Goal: Transaction & Acquisition: Book appointment/travel/reservation

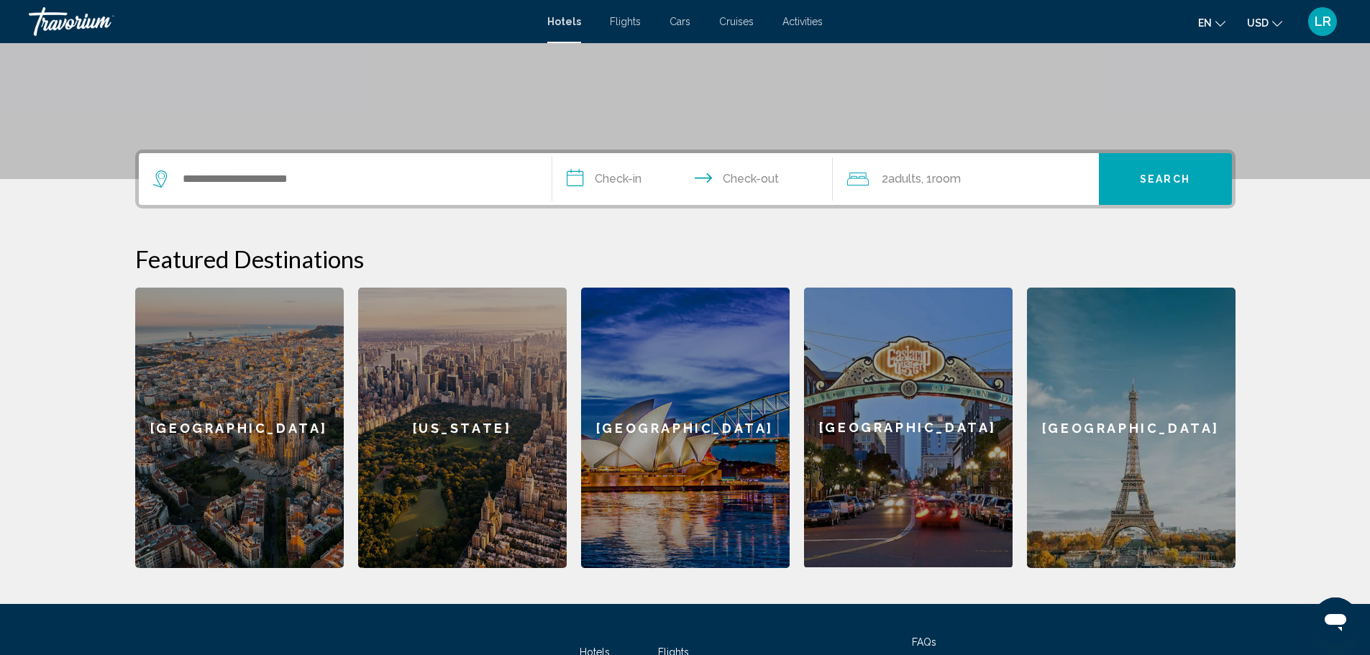
scroll to position [288, 0]
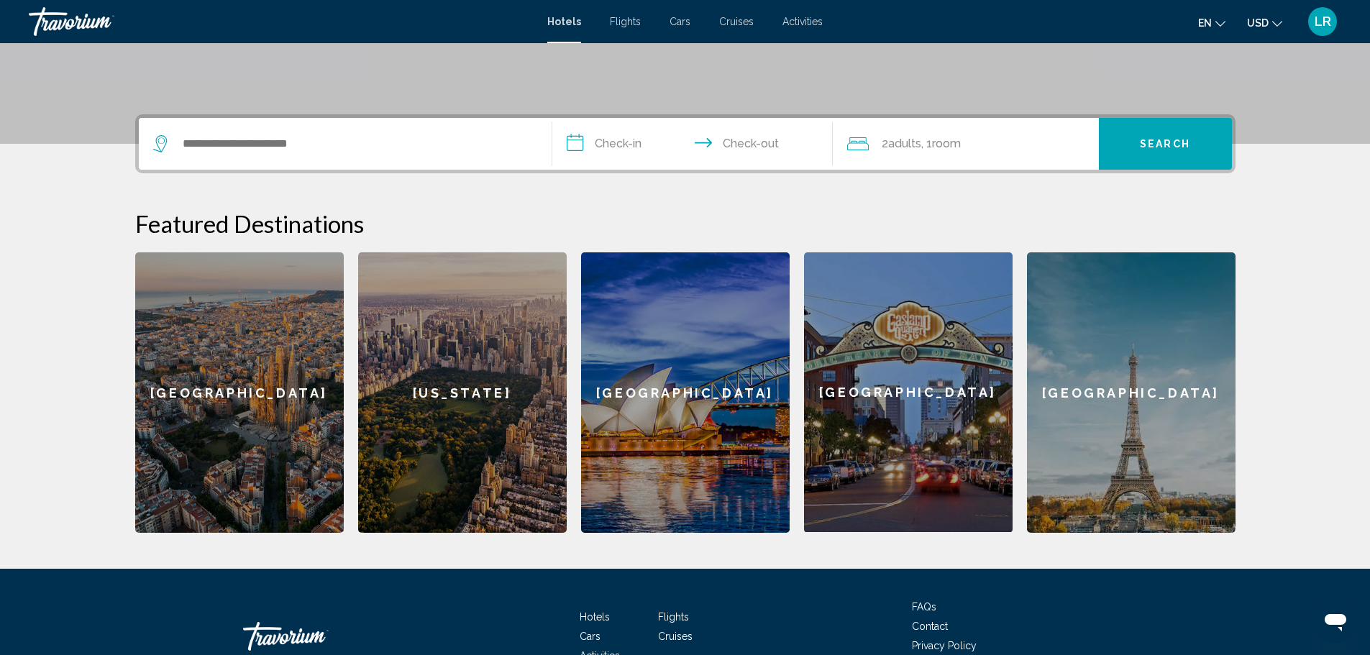
click at [228, 416] on div "[GEOGRAPHIC_DATA]" at bounding box center [239, 392] width 209 height 280
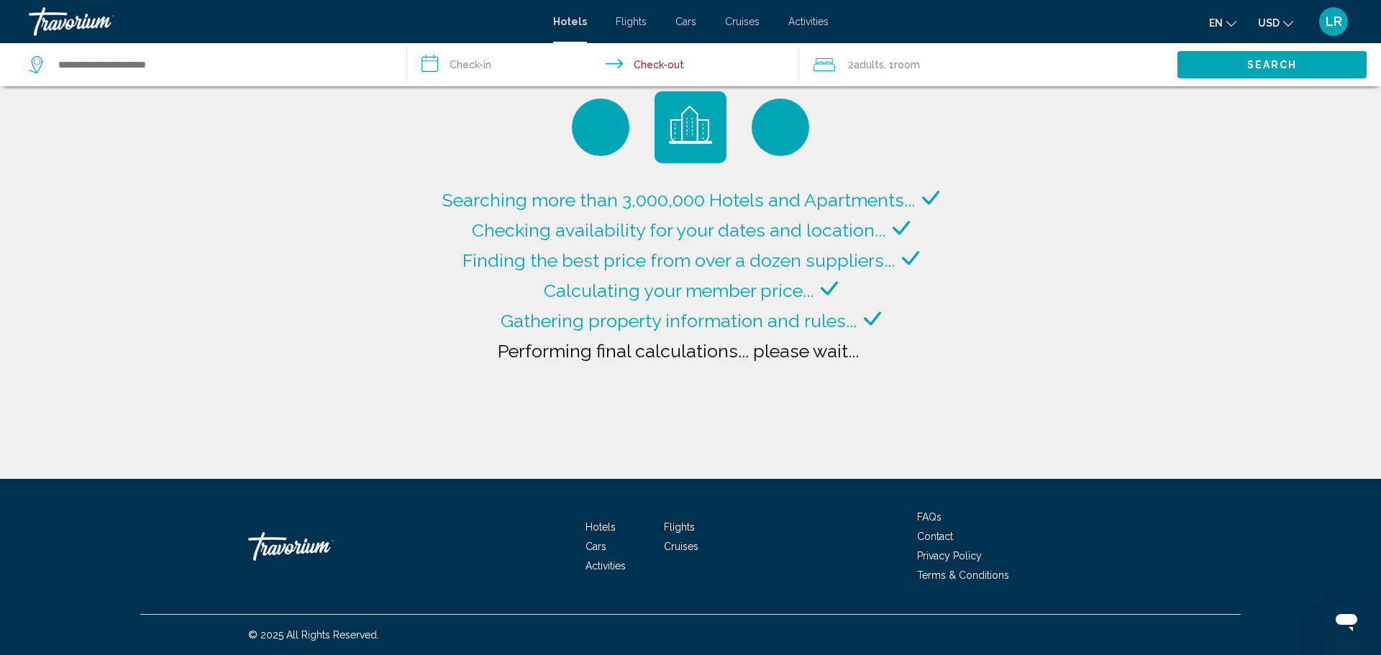
type input "**********"
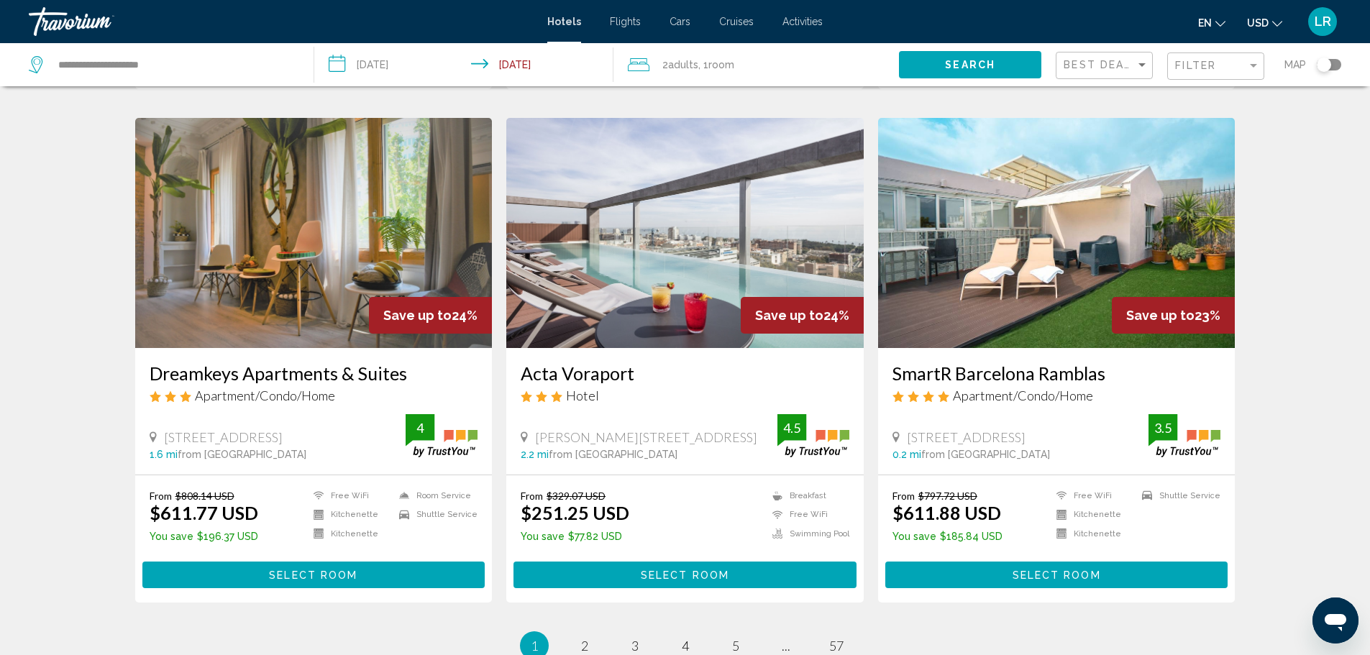
scroll to position [1654, 0]
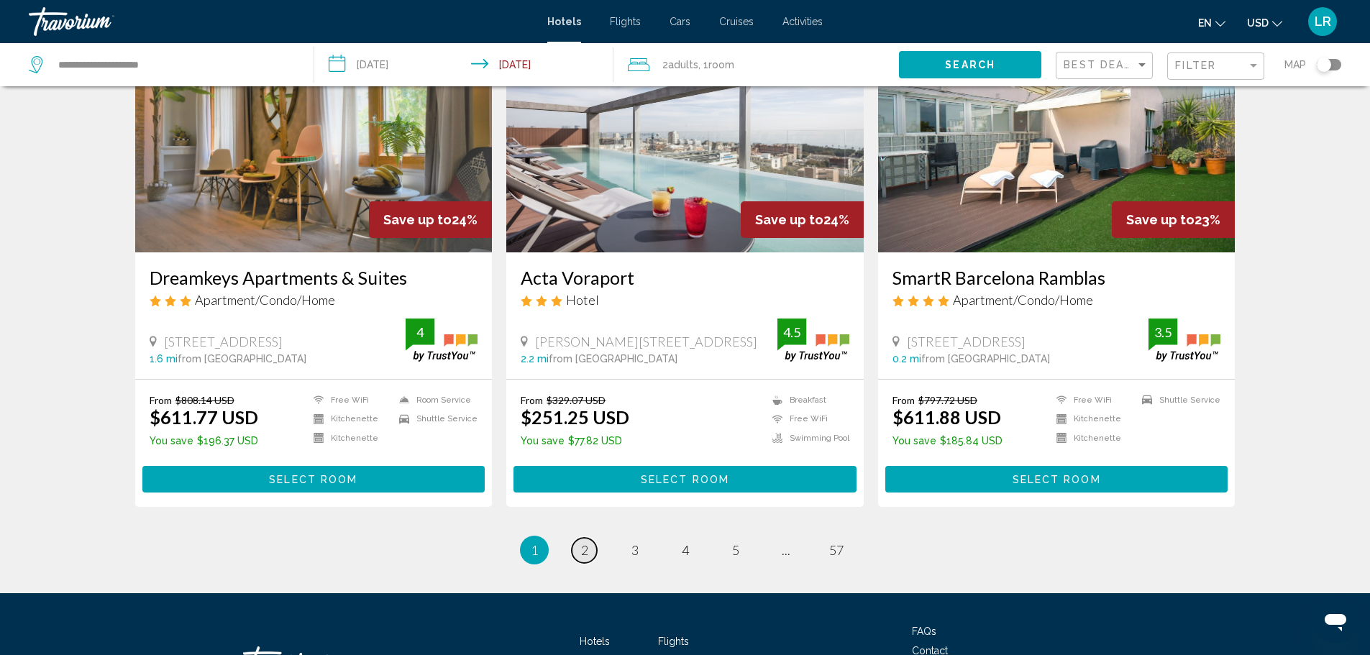
click at [582, 553] on span "2" at bounding box center [584, 550] width 7 height 16
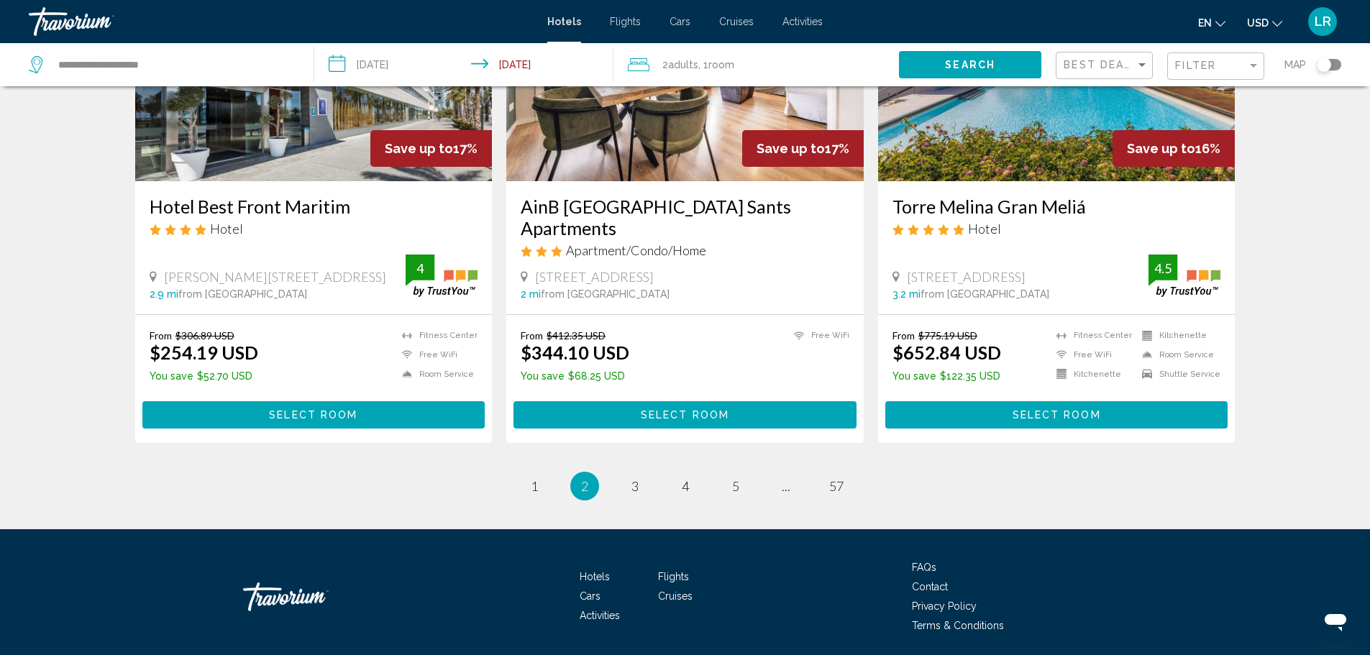
scroll to position [1726, 0]
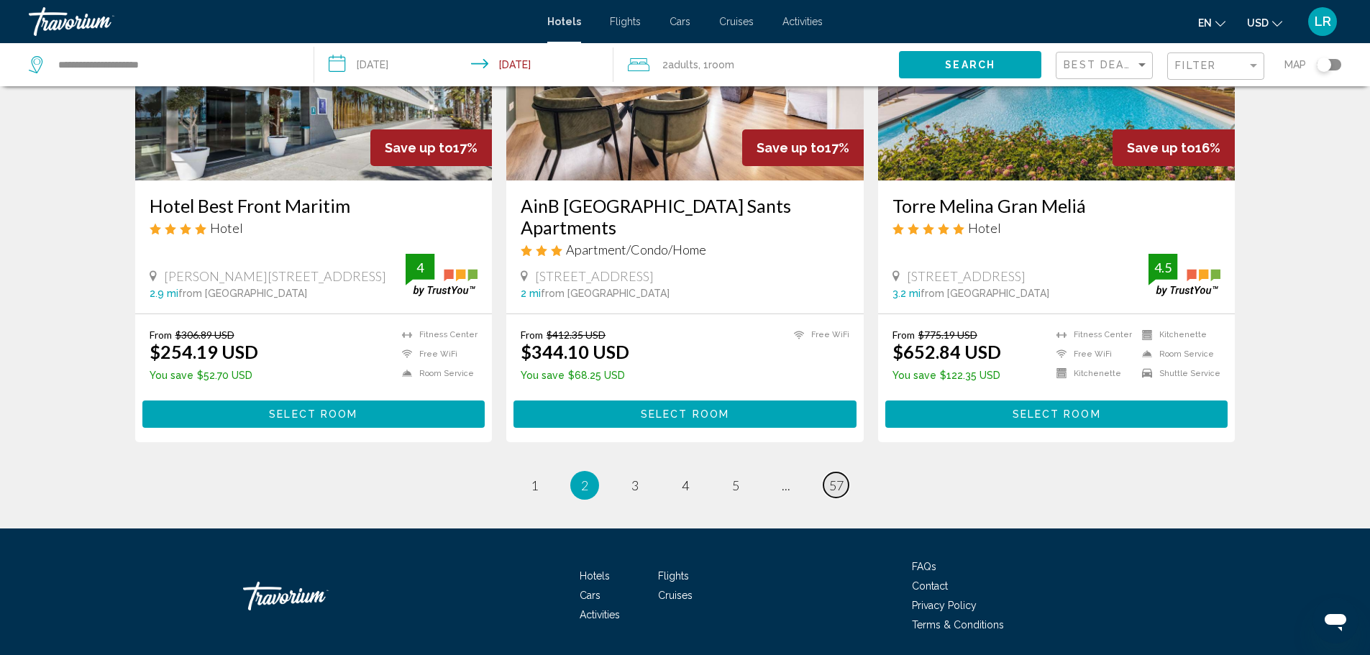
click at [833, 484] on span "57" at bounding box center [836, 485] width 14 height 16
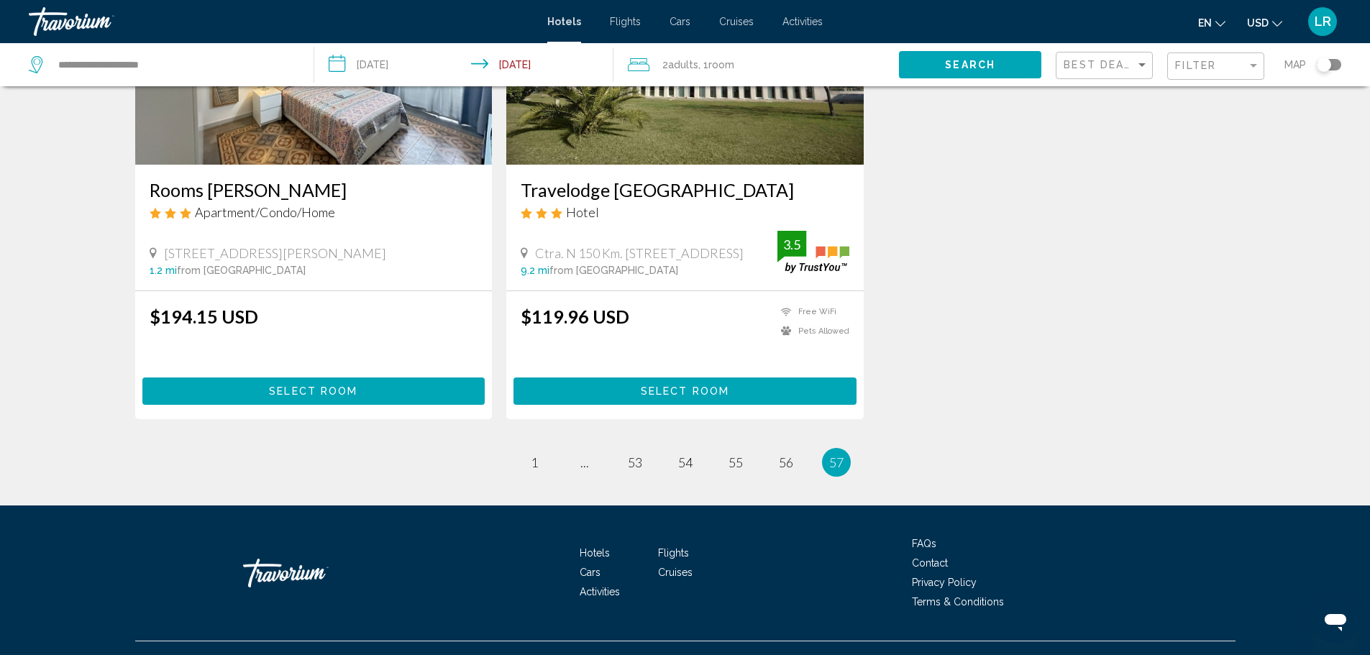
scroll to position [229, 0]
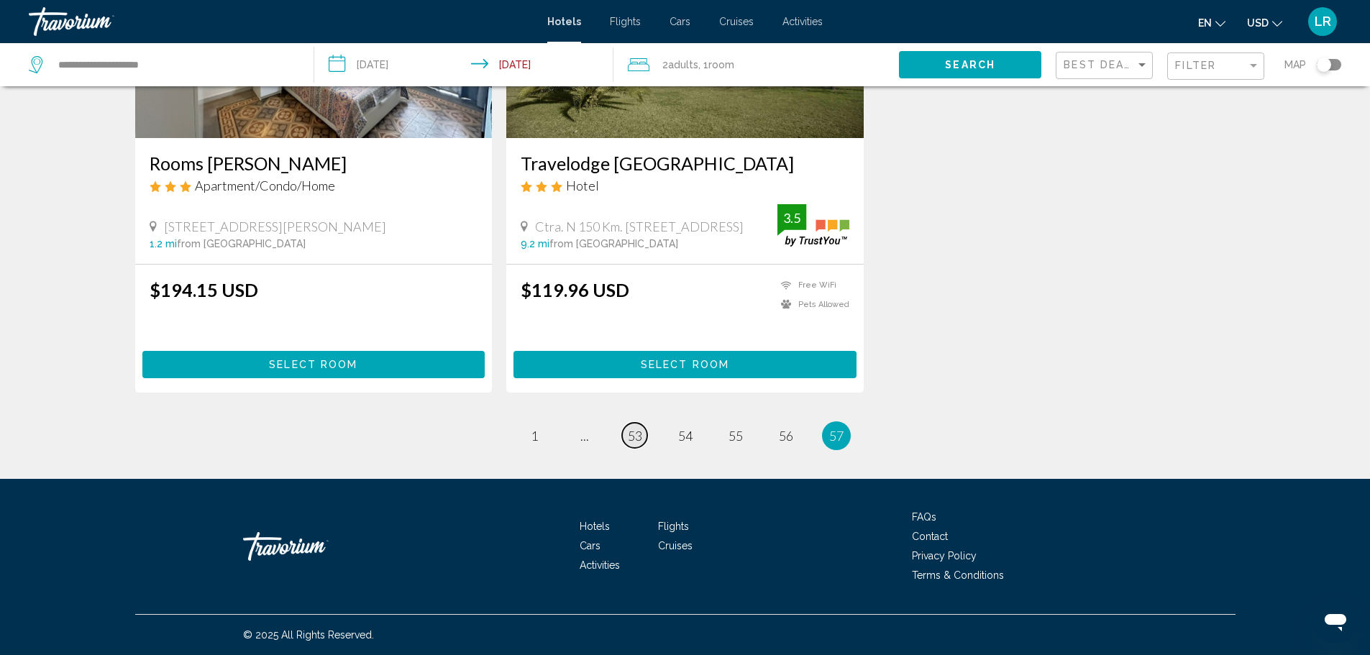
click at [634, 436] on span "53" at bounding box center [635, 436] width 14 height 16
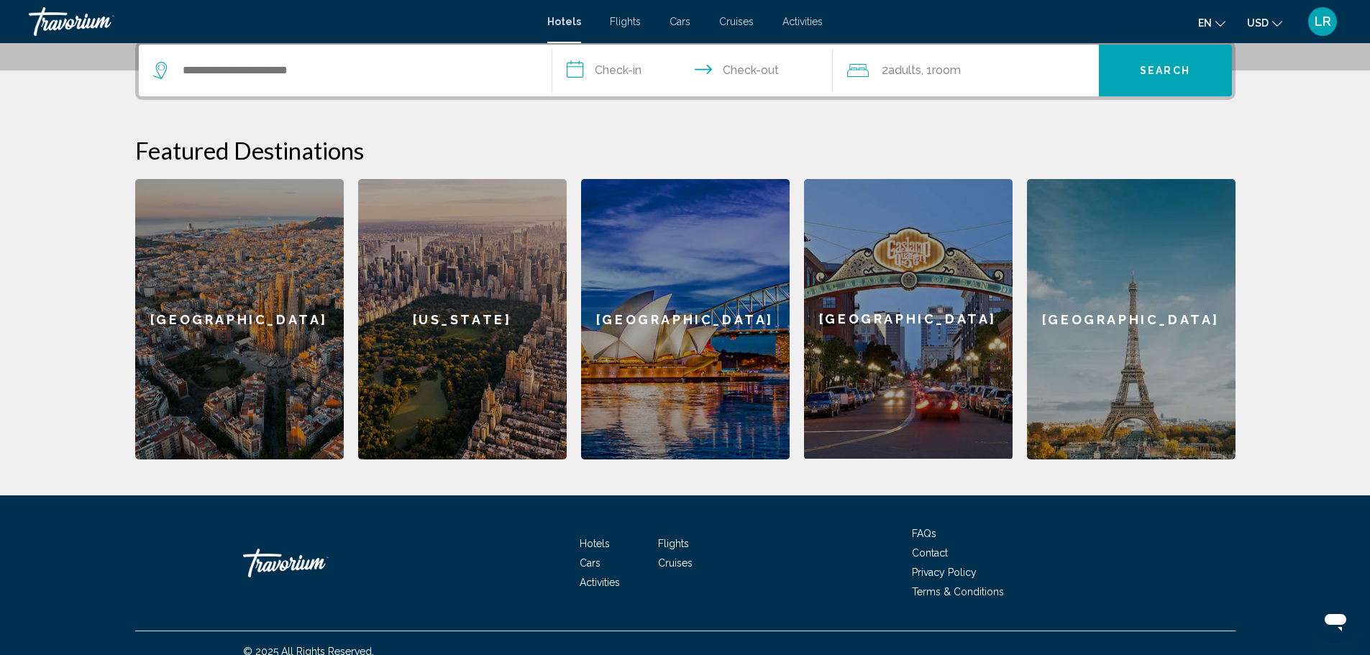
scroll to position [377, 0]
